Goal: Navigation & Orientation: Find specific page/section

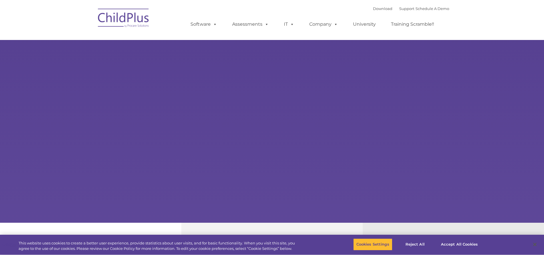
select select "MEDIUM"
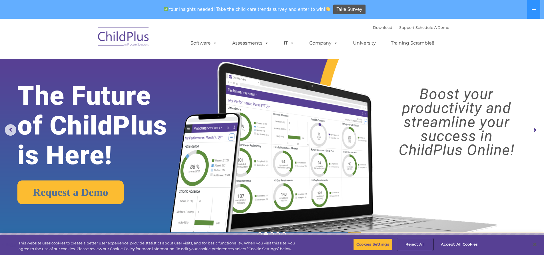
click at [416, 246] on button "Reject All" at bounding box center [415, 245] width 36 height 12
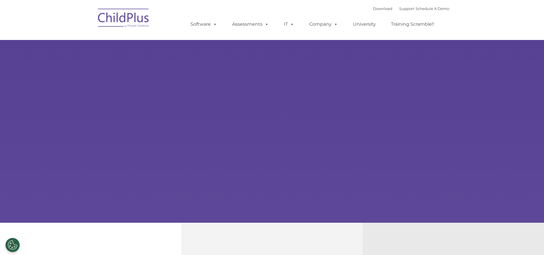
select select "MEDIUM"
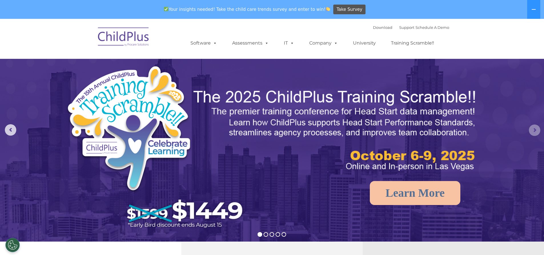
click at [538, 131] on rs-arrow at bounding box center [534, 130] width 11 height 11
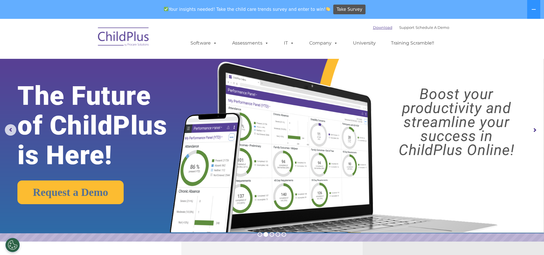
click at [377, 27] on link "Download" at bounding box center [382, 27] width 19 height 5
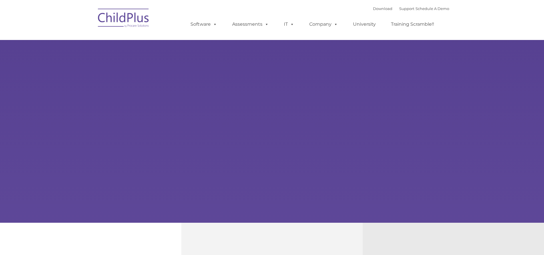
type input ""
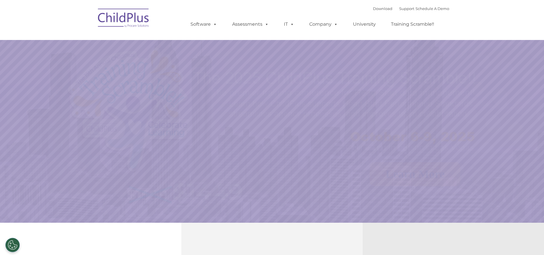
select select "MEDIUM"
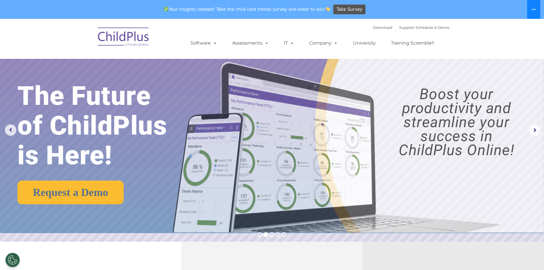
click at [535, 7] on icon at bounding box center [534, 9] width 5 height 5
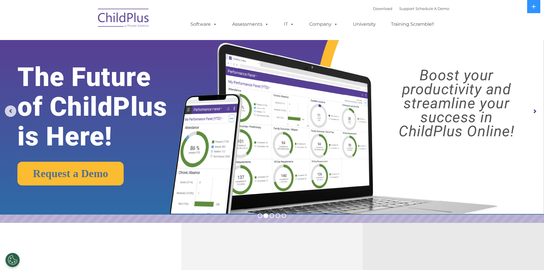
click at [126, 25] on img at bounding box center [123, 19] width 57 height 29
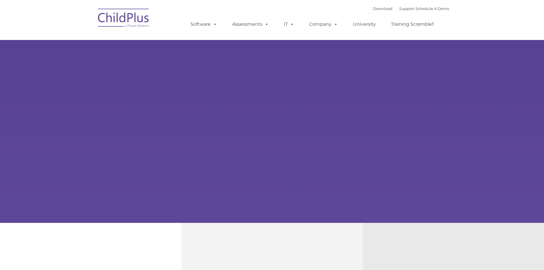
type input ""
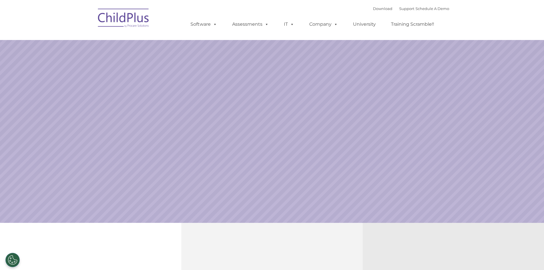
select select "MEDIUM"
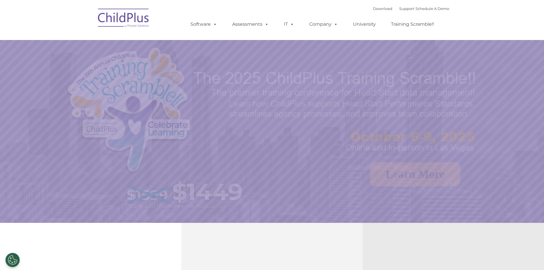
select select "MEDIUM"
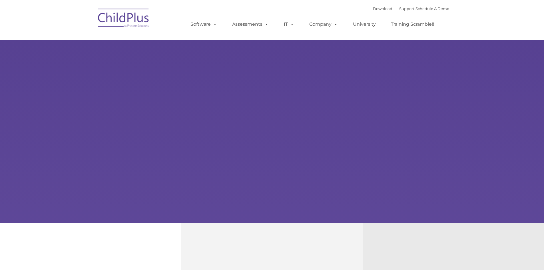
type input ""
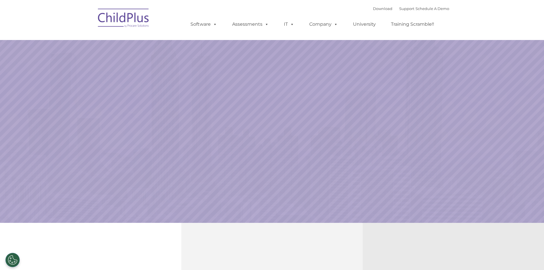
select select "MEDIUM"
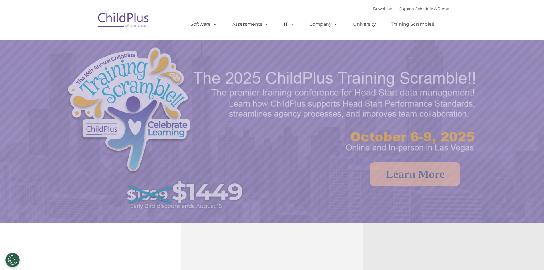
select select "MEDIUM"
